Goal: Task Accomplishment & Management: Manage account settings

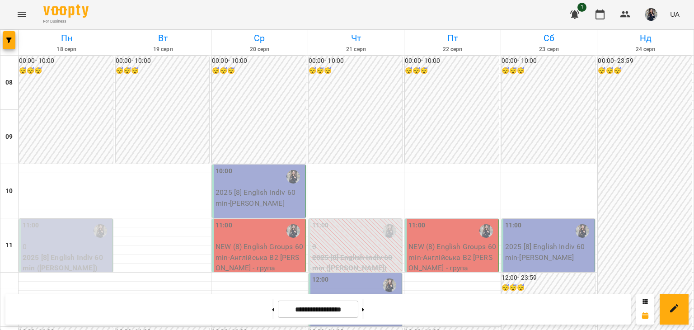
scroll to position [316, 0]
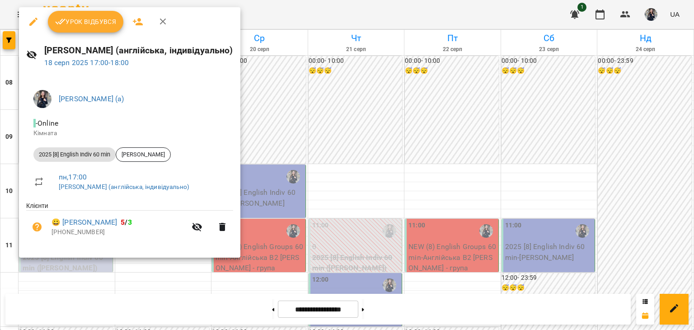
click at [94, 24] on span "Урок відбувся" at bounding box center [85, 21] width 61 height 11
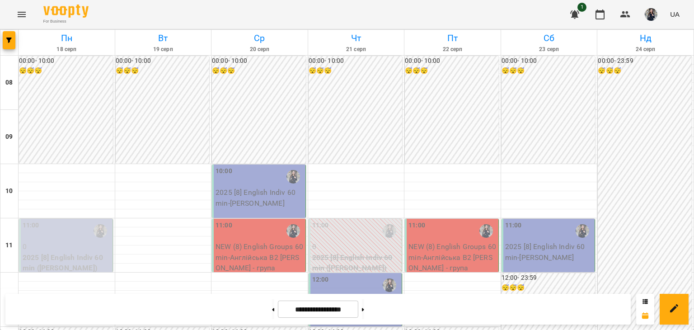
scroll to position [542, 0]
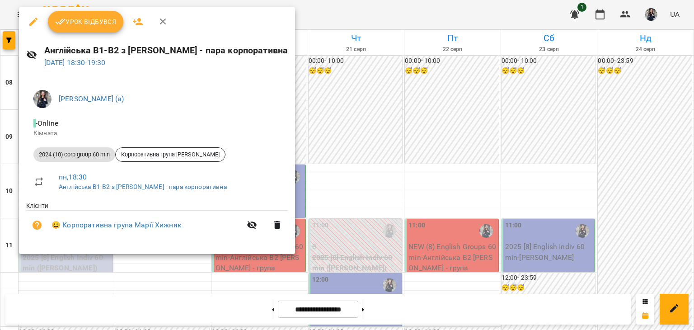
click at [66, 17] on span "Урок відбувся" at bounding box center [85, 21] width 61 height 11
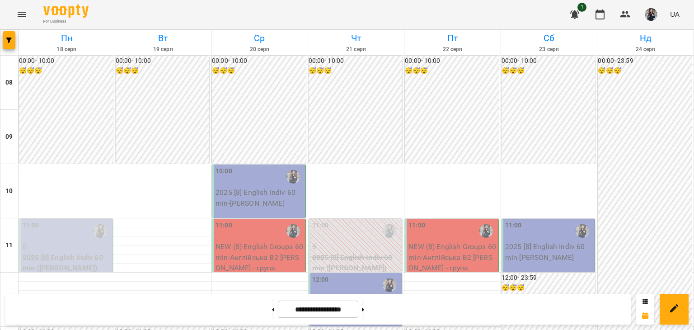
scroll to position [45, 0]
